Goal: Task Accomplishment & Management: Use online tool/utility

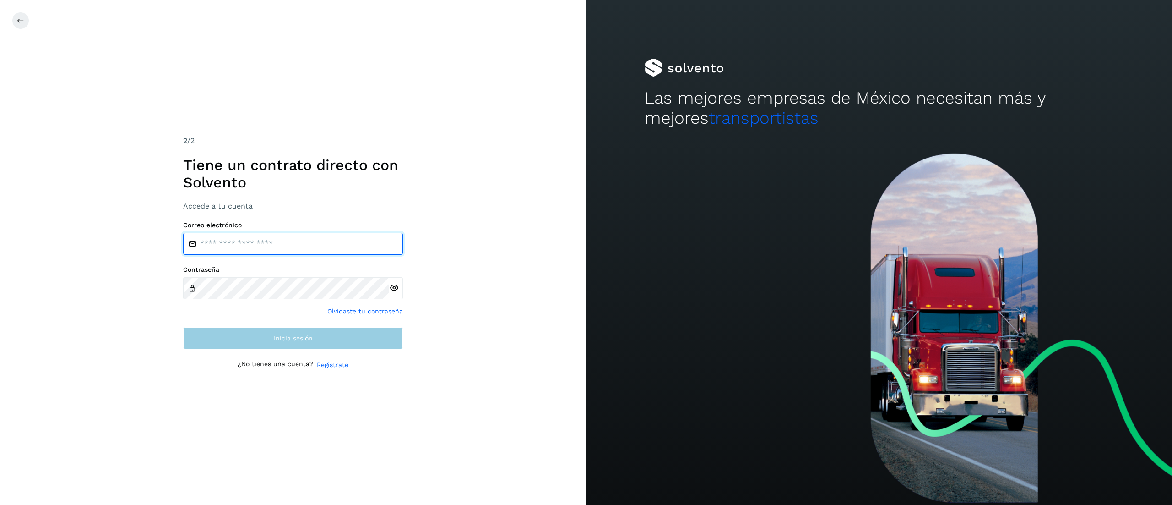
type input "**********"
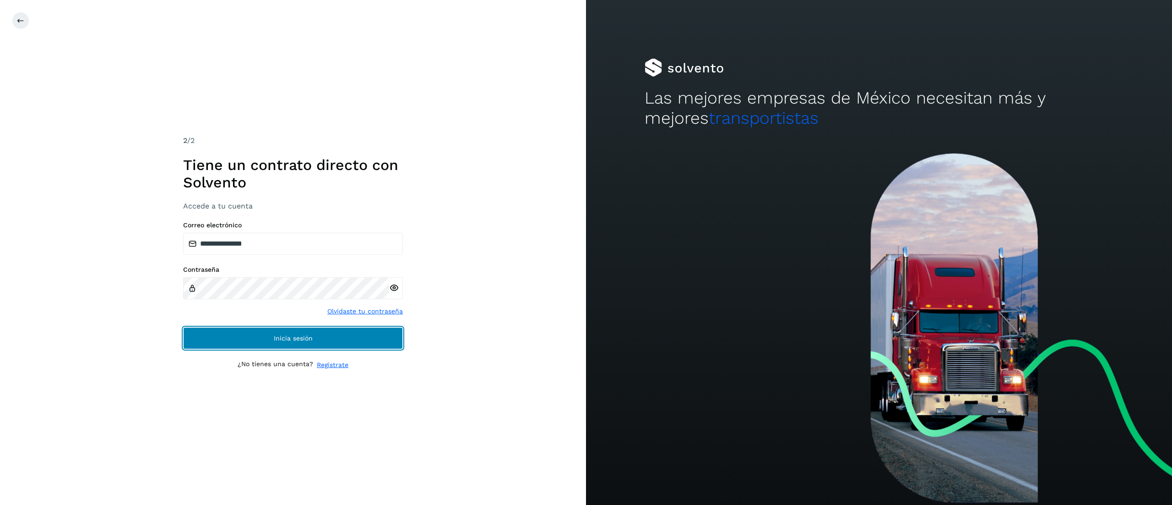
click at [325, 334] on button "Inicia sesión" at bounding box center [293, 338] width 220 height 22
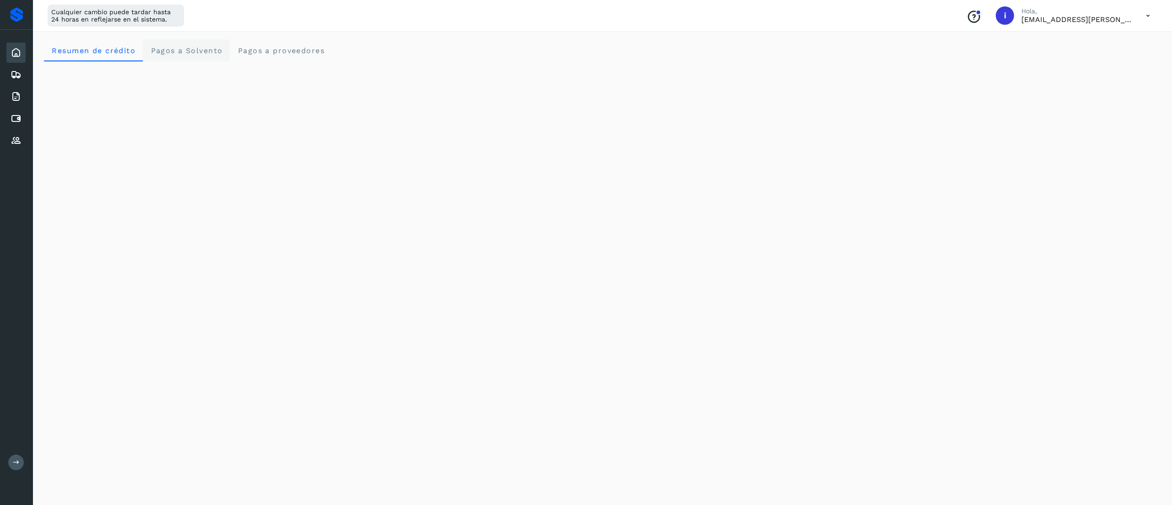
click at [182, 46] on span "Pagos a Solvento" at bounding box center [186, 50] width 72 height 9
click at [19, 116] on icon at bounding box center [16, 118] width 11 height 11
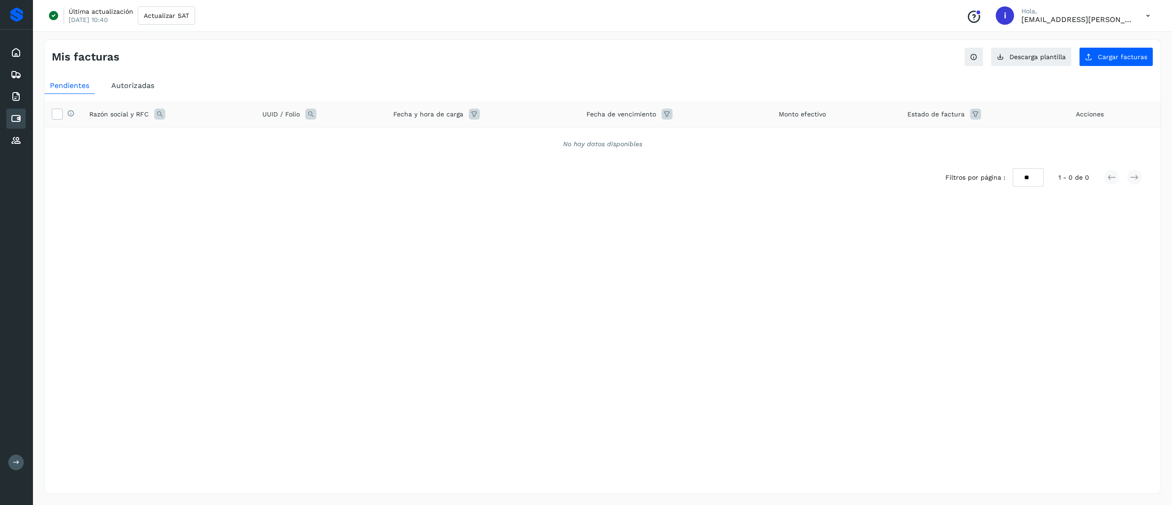
click at [17, 114] on icon at bounding box center [16, 118] width 11 height 11
click at [1103, 47] on button "Cargar facturas" at bounding box center [1116, 56] width 74 height 19
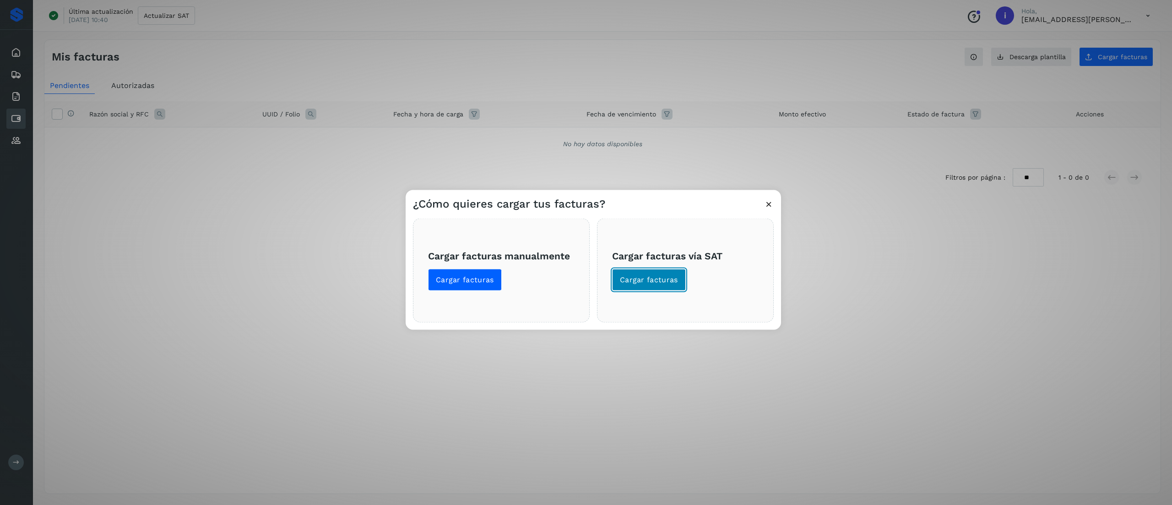
click at [652, 287] on button "Cargar facturas" at bounding box center [649, 280] width 74 height 22
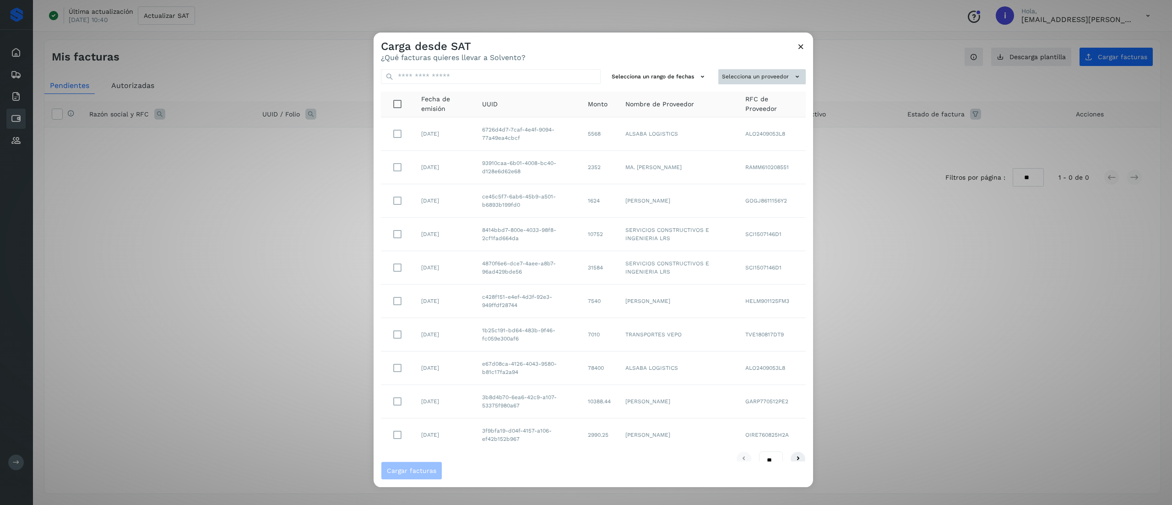
click at [737, 71] on button "Selecciona un proveedor" at bounding box center [762, 76] width 87 height 15
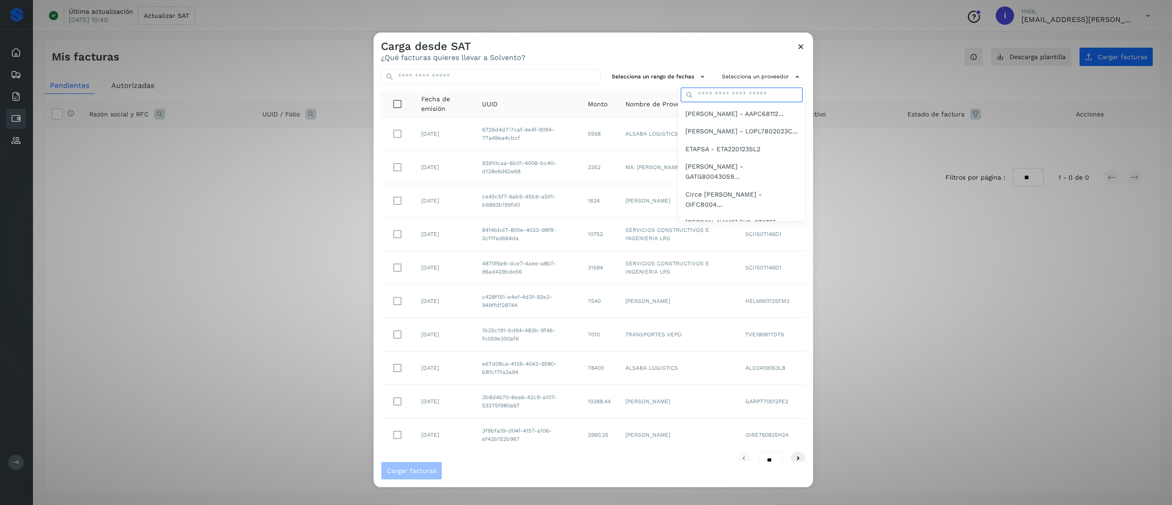
click at [729, 93] on input "text" at bounding box center [742, 94] width 122 height 15
type input "***"
click at [745, 113] on span "LOGISTICA ESTRATEGICA LRS - LEL2502052V8" at bounding box center [742, 119] width 113 height 21
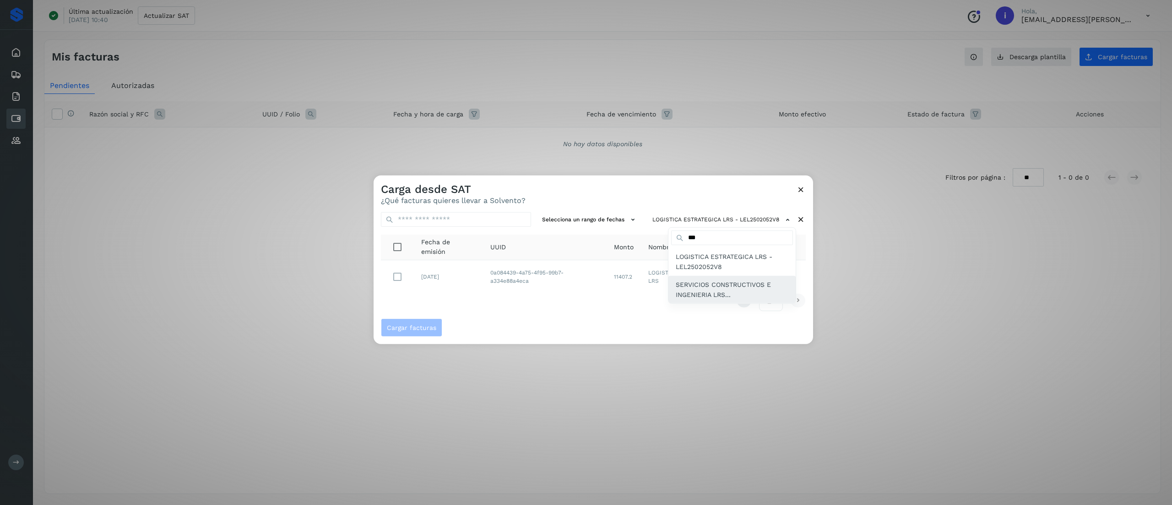
click at [728, 283] on span "SERVICIOS CONSTRUCTIVOS E INGENIERIA LRS..." at bounding box center [732, 289] width 113 height 21
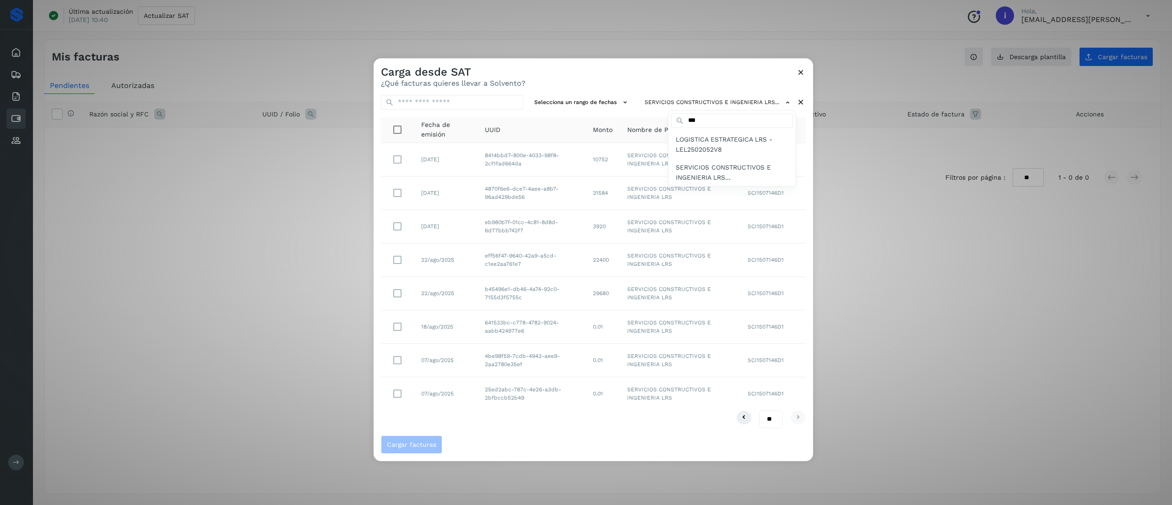
click at [610, 434] on div at bounding box center [960, 310] width 1172 height 505
drag, startPoint x: 612, startPoint y: 292, endPoint x: 473, endPoint y: 158, distance: 193.3
click at [473, 158] on tbody "01/oct/2025 8414bbd7-800e-4033-98f8-2cf1fad664da 10752 SERVICIOS CONSTRUCTIVOS …" at bounding box center [593, 276] width 425 height 267
click at [535, 316] on td "641533bc-c778-4782-9024-aabb424977e6" at bounding box center [532, 326] width 108 height 33
drag, startPoint x: 528, startPoint y: 300, endPoint x: 478, endPoint y: 285, distance: 52.5
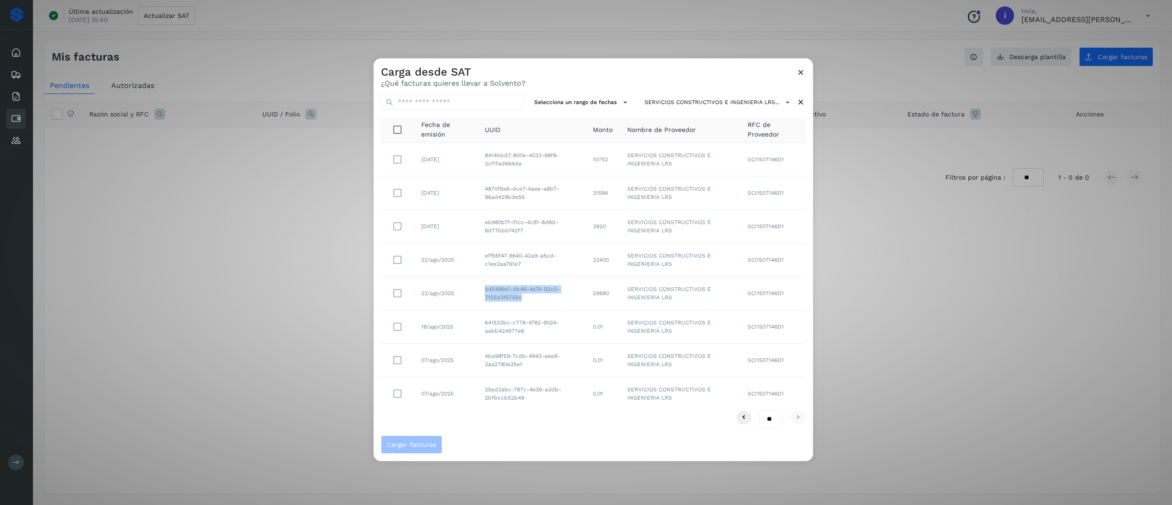
click at [478, 285] on td "b45496e1-db46-4a74-92c0-7155d3f5755c" at bounding box center [532, 293] width 108 height 33
copy td "b45496e1-db46-4a74-92c0-7155d3f5755c"
click at [806, 67] on div "Carga desde SAT ¿Qué facturas quieres llevar a Solvento?" at bounding box center [594, 72] width 440 height 29
click at [804, 71] on icon at bounding box center [801, 72] width 10 height 10
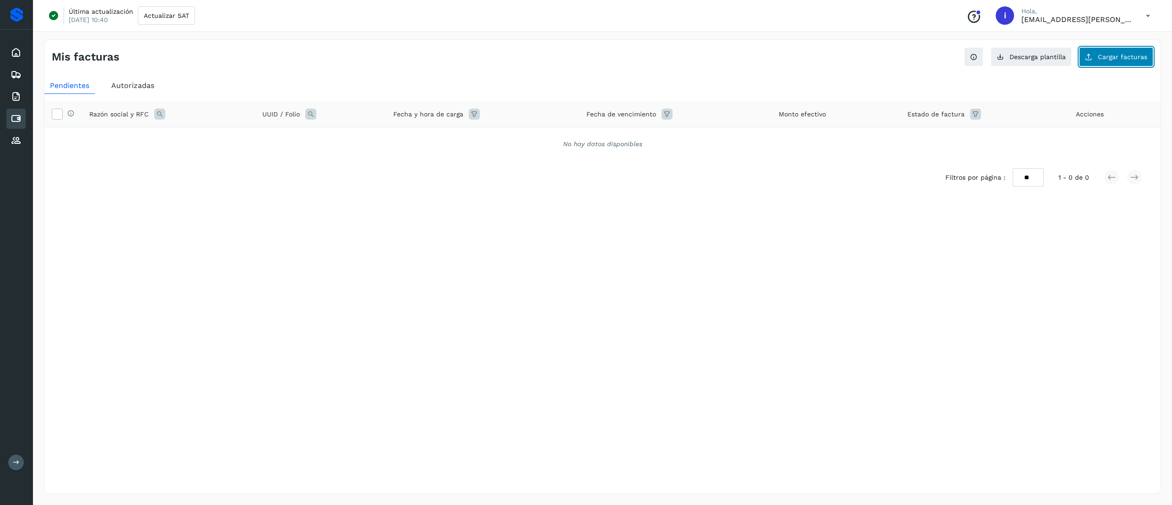
click at [1128, 65] on button "Cargar facturas" at bounding box center [1116, 56] width 74 height 19
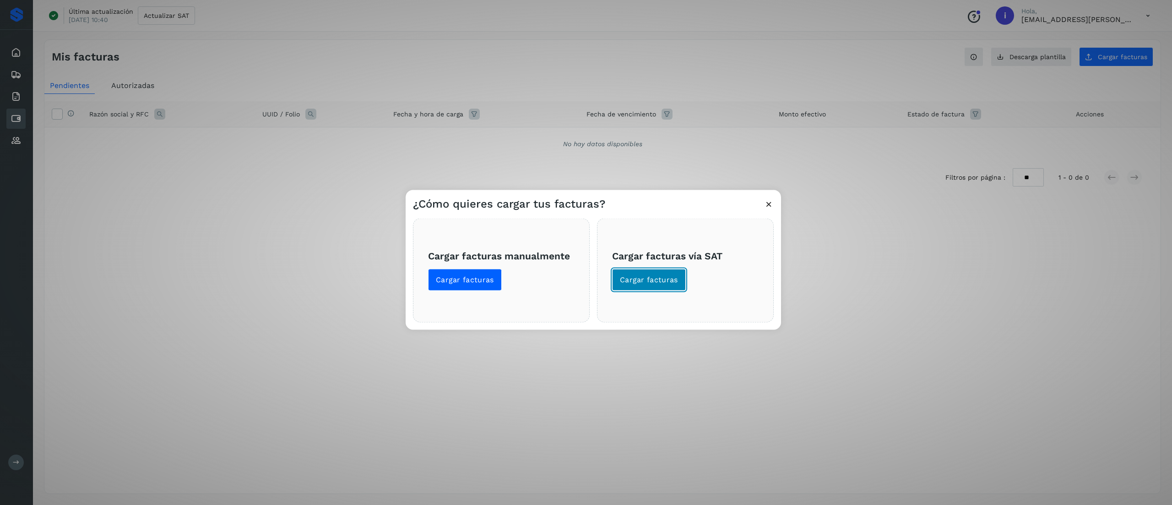
click at [662, 277] on span "Cargar facturas" at bounding box center [649, 280] width 58 height 10
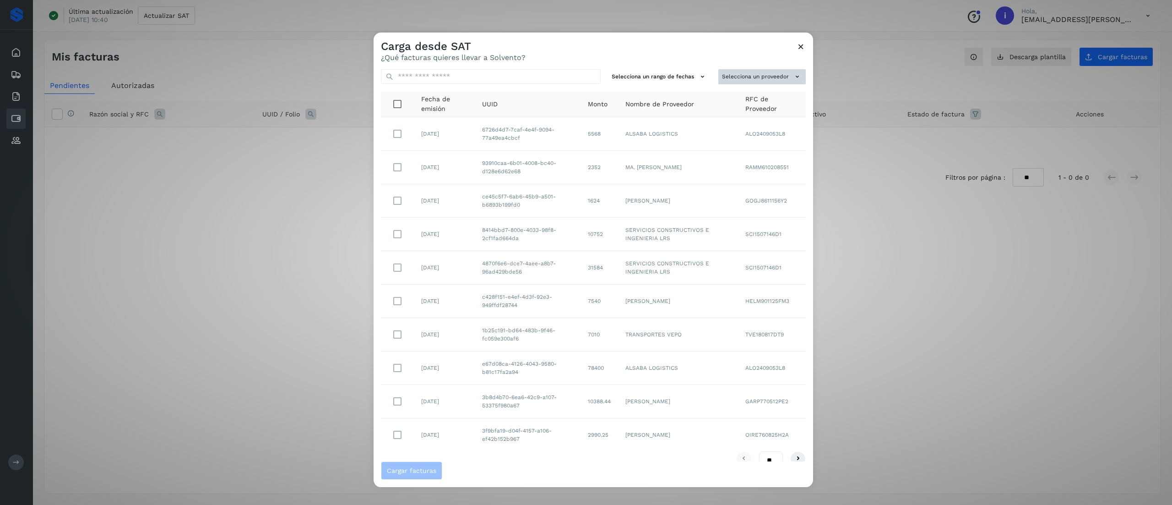
click at [746, 80] on button "Selecciona un proveedor" at bounding box center [762, 76] width 87 height 15
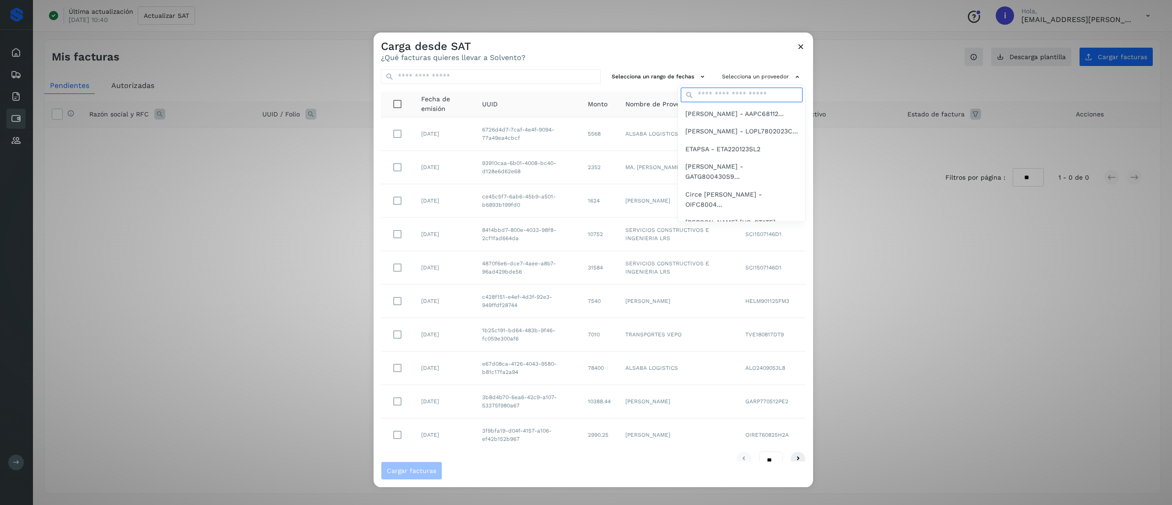
click at [713, 101] on input "text" at bounding box center [742, 94] width 122 height 15
type input "***"
click at [719, 118] on span "LOGISTICA ESTRATEGICA LRS - LEL2502052V8" at bounding box center [742, 119] width 113 height 21
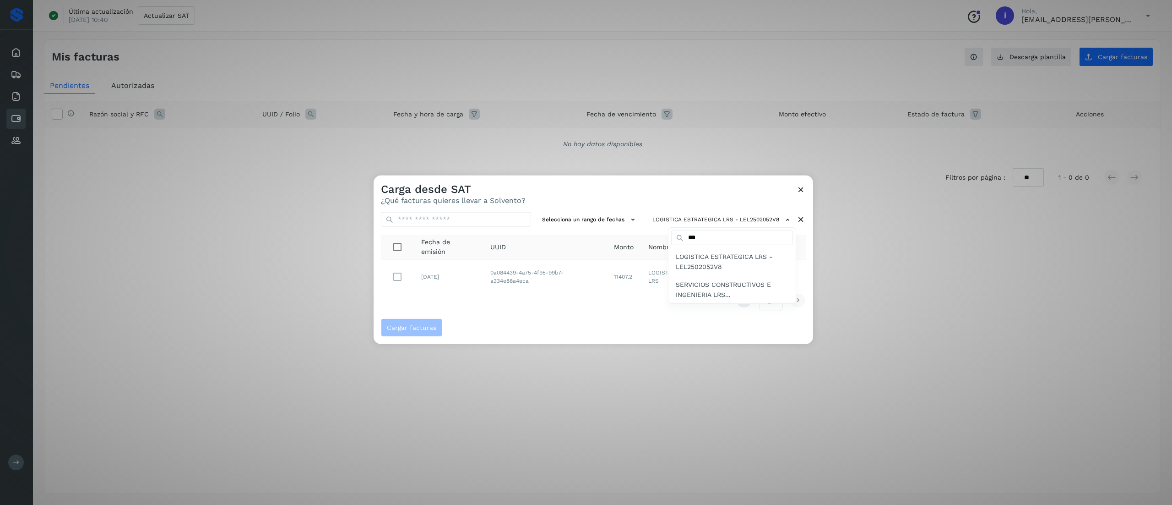
click at [659, 313] on div at bounding box center [960, 427] width 1172 height 505
drag, startPoint x: 665, startPoint y: 285, endPoint x: 647, endPoint y: 273, distance: 22.1
click at [647, 273] on td "LOGISTICA ESTRATEGICA LRS" at bounding box center [688, 276] width 94 height 33
copy td "LOGISTICA ESTRATEGICA LRS"
click at [803, 221] on icon at bounding box center [801, 220] width 10 height 10
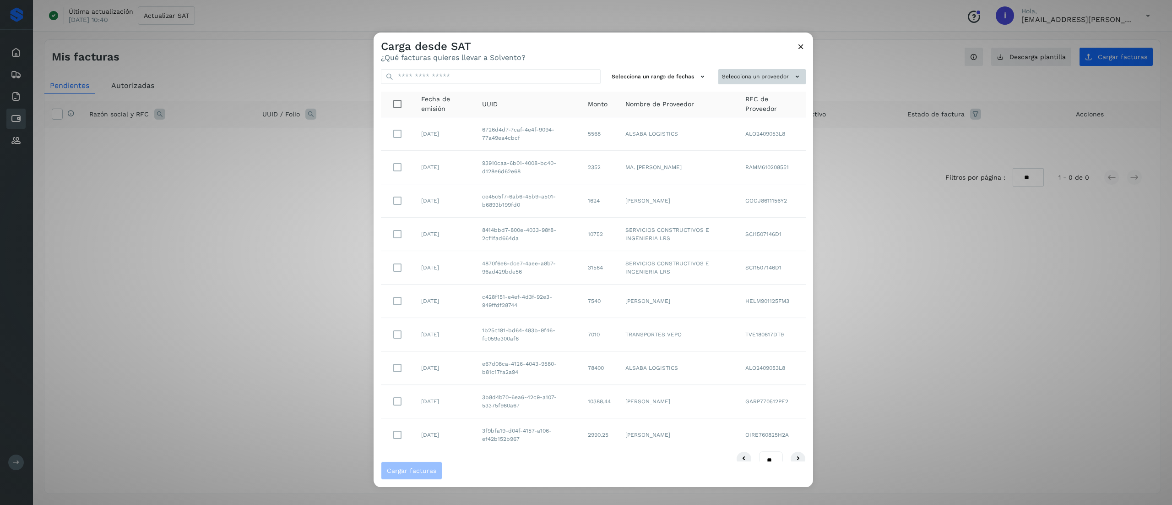
click at [741, 71] on button "Selecciona un proveedor" at bounding box center [762, 76] width 87 height 15
click at [725, 92] on input "text" at bounding box center [742, 94] width 122 height 15
click at [734, 140] on span "SERVICIOS CONSTRUCTIVOS E INGENIERIA LRS..." at bounding box center [742, 146] width 113 height 21
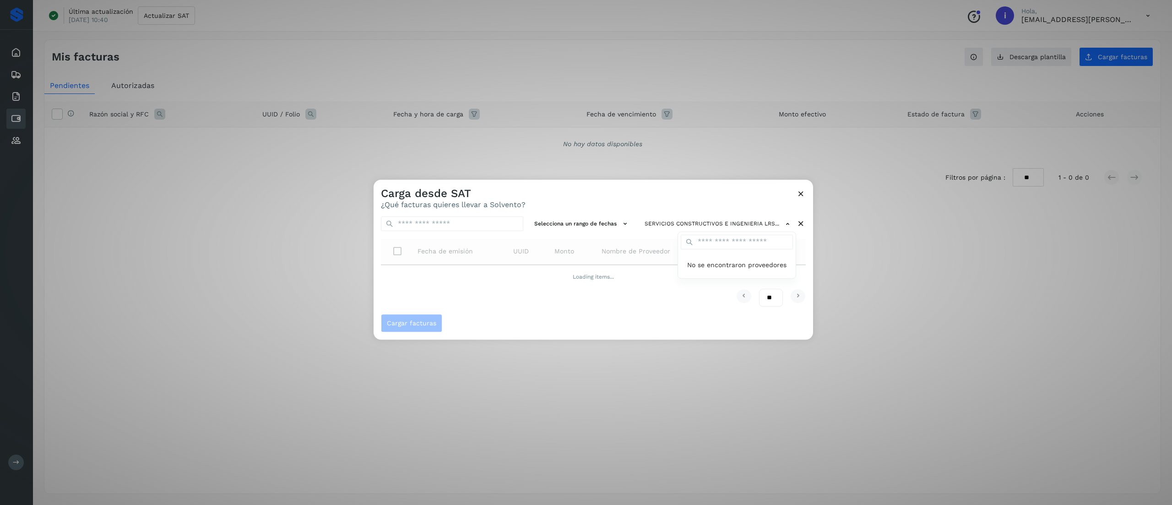
click at [632, 304] on div at bounding box center [960, 432] width 1172 height 505
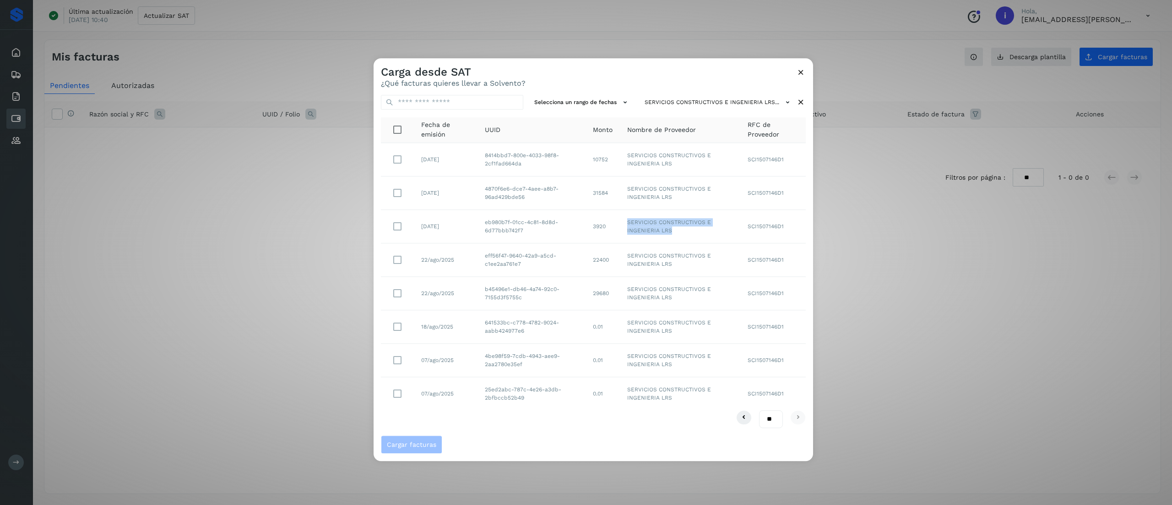
drag, startPoint x: 674, startPoint y: 233, endPoint x: 629, endPoint y: 221, distance: 46.8
click at [629, 221] on td "SERVICIOS CONSTRUCTIVOS E INGENIERIA LRS" at bounding box center [680, 226] width 120 height 33
copy td "SERVICIOS CONSTRUCTIVOS E INGENIERIA LRS"
click at [800, 67] on icon at bounding box center [801, 72] width 10 height 10
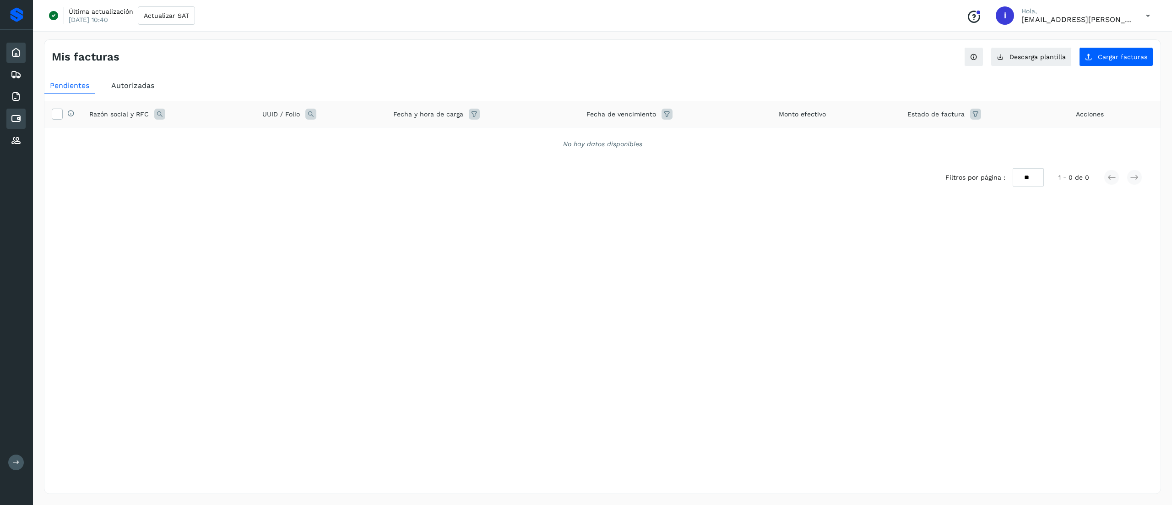
click at [19, 53] on icon at bounding box center [16, 52] width 11 height 11
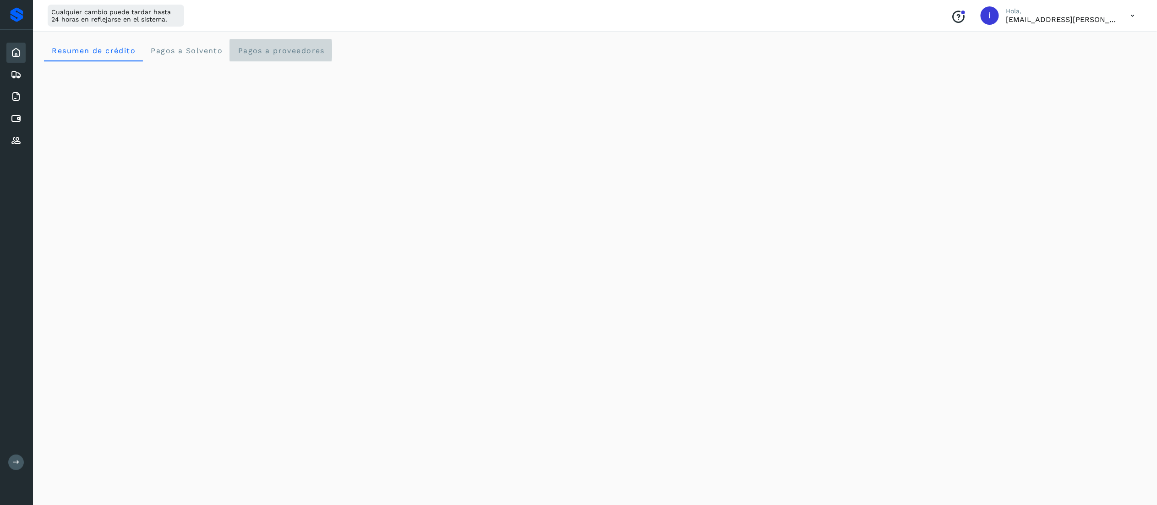
click at [251, 52] on span "Pagos a proveedores" at bounding box center [280, 50] width 87 height 9
click at [16, 74] on icon at bounding box center [16, 74] width 11 height 11
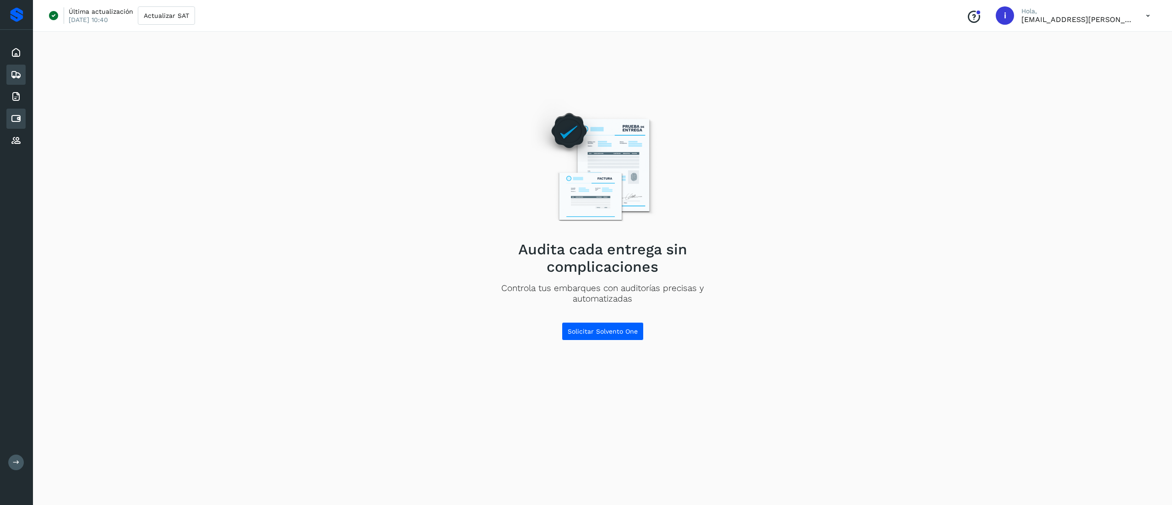
click at [20, 113] on icon at bounding box center [16, 118] width 11 height 11
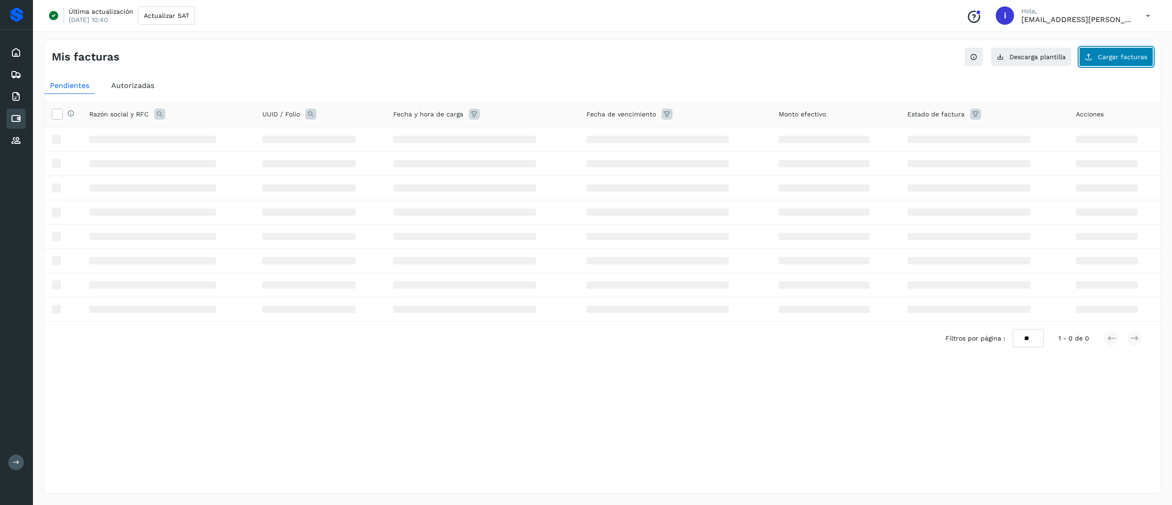
click at [1106, 49] on button "Cargar facturas" at bounding box center [1116, 56] width 74 height 19
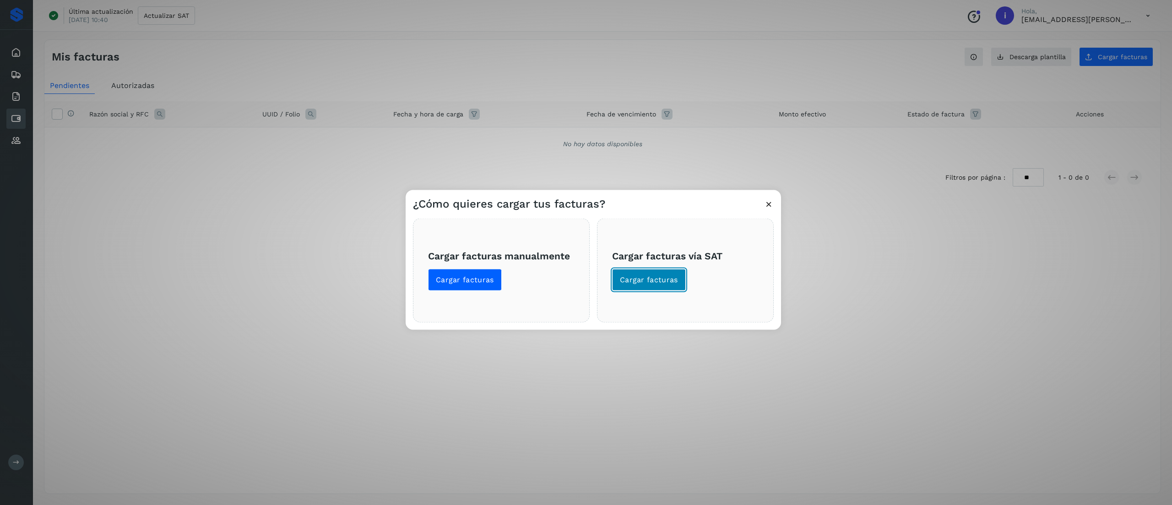
click at [684, 279] on button "Cargar facturas" at bounding box center [649, 280] width 74 height 22
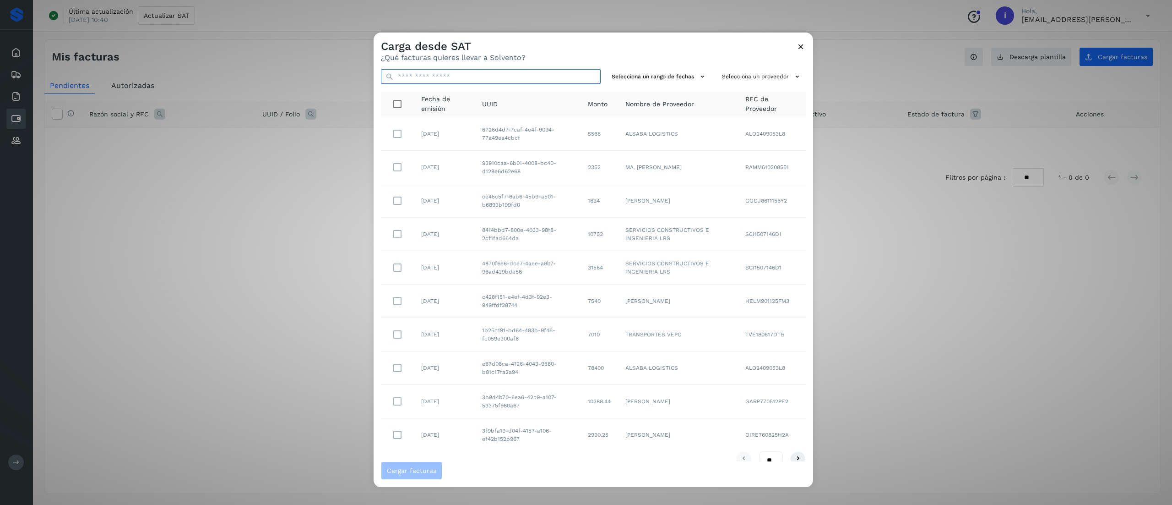
click at [487, 75] on input "text" at bounding box center [491, 76] width 220 height 15
paste input "**********"
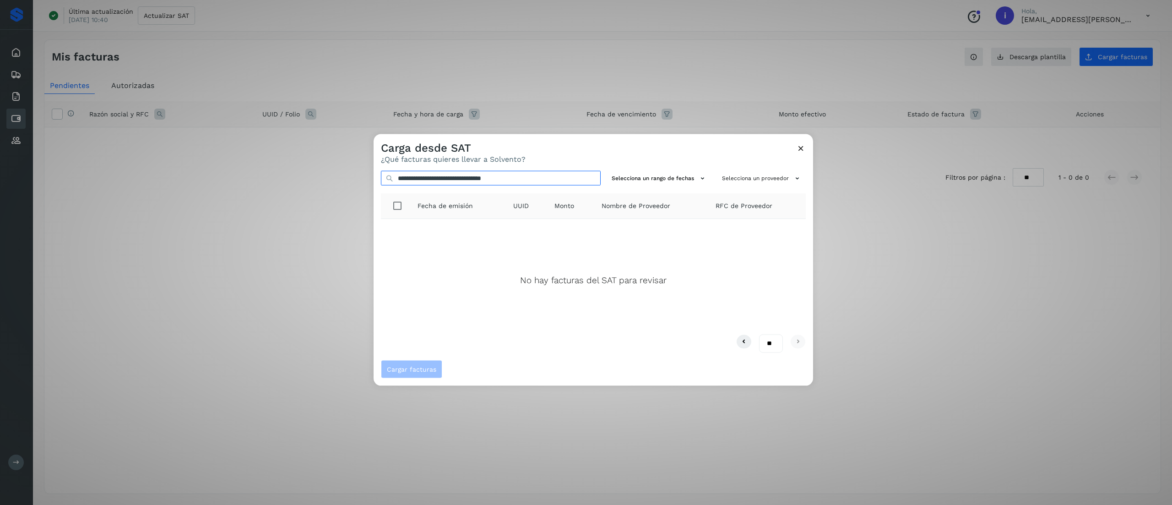
type input "**********"
click at [799, 148] on icon at bounding box center [801, 148] width 10 height 10
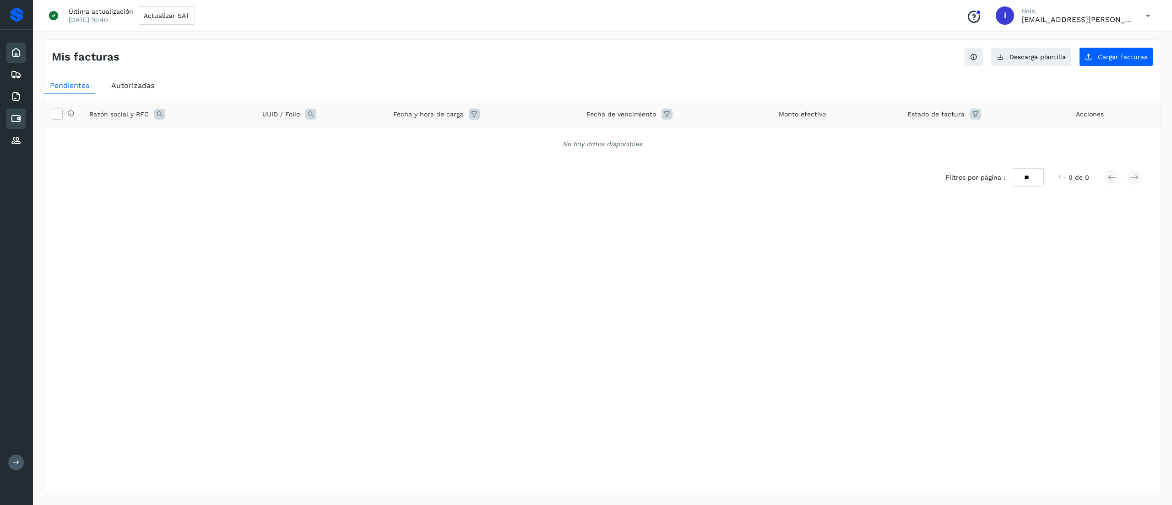
click at [17, 46] on div "Inicio" at bounding box center [15, 53] width 19 height 20
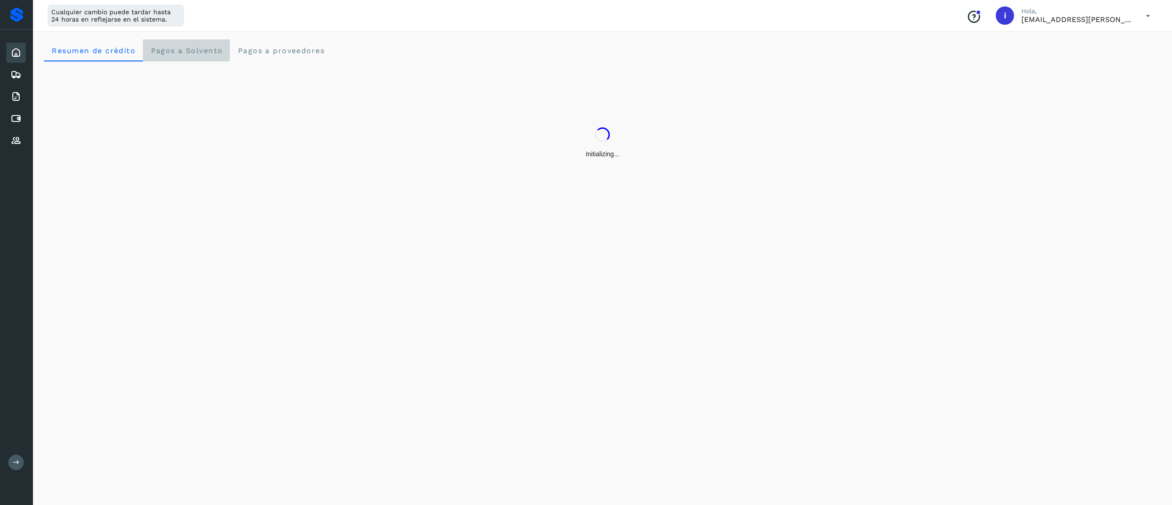
click at [193, 42] on Solvento "Pagos a Solvento" at bounding box center [186, 50] width 87 height 22
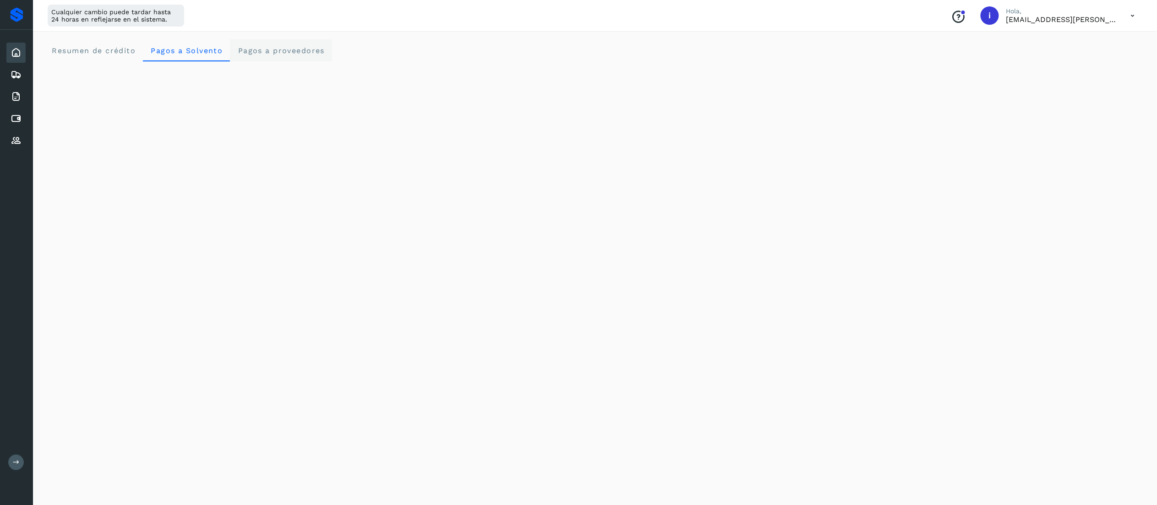
click at [306, 57] on proveedores "Pagos a proveedores" at bounding box center [281, 50] width 102 height 22
click at [498, 30] on div "Cualquier cambio puede tardar hasta 24 horas en reflejarse en el sistema. Conoc…" at bounding box center [595, 16] width 1124 height 32
